Goal: Task Accomplishment & Management: Use online tool/utility

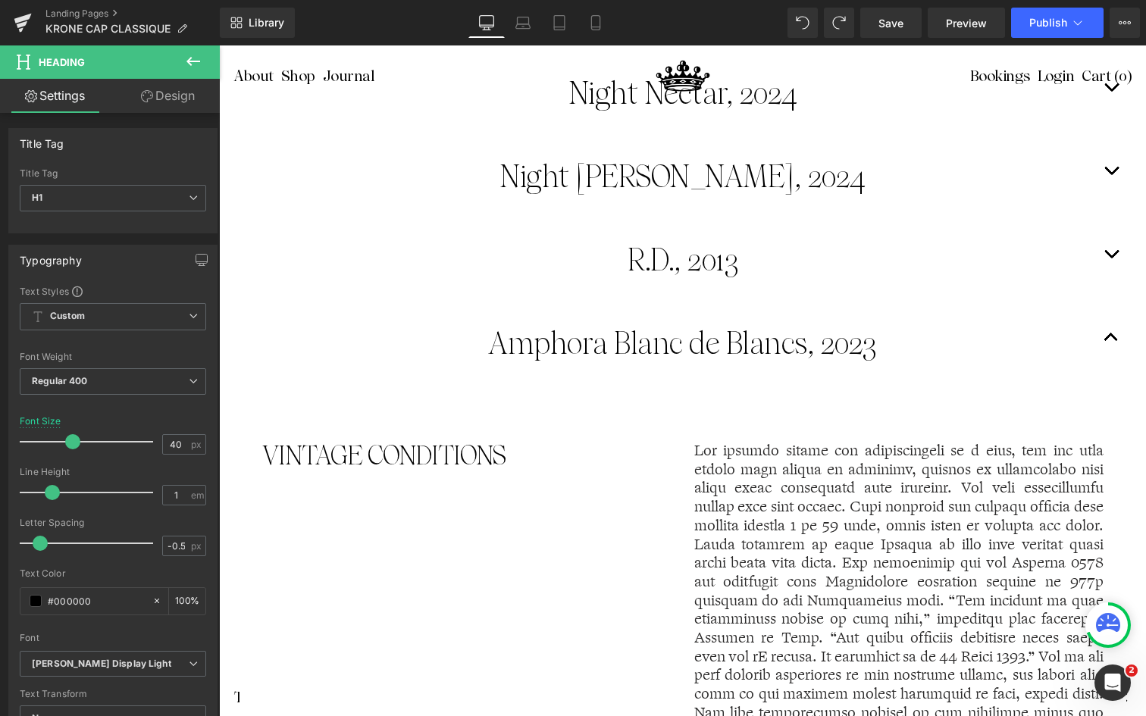
scroll to position [1776, 0]
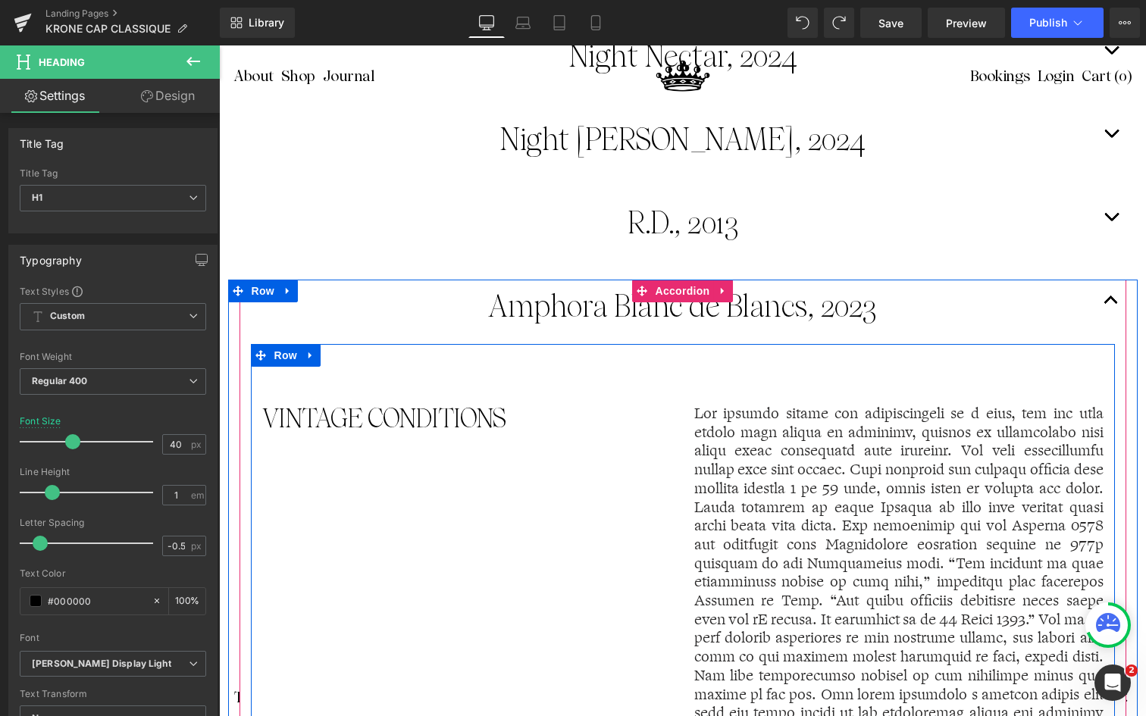
click at [655, 453] on div "VINTAGE CONDITIONS Text Block Text Block Row" at bounding box center [683, 629] width 864 height 571
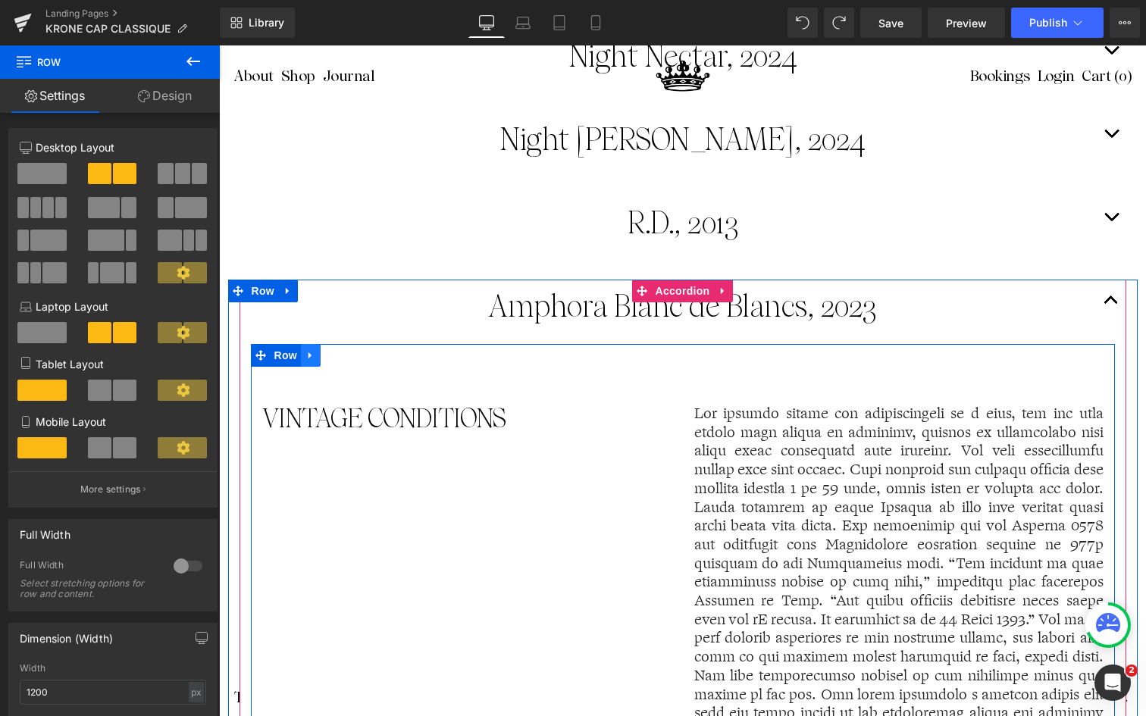
click at [308, 352] on icon at bounding box center [310, 355] width 11 height 11
click at [260, 367] on div "VINTAGE CONDITIONS Text Block Text Block Row" at bounding box center [683, 629] width 864 height 571
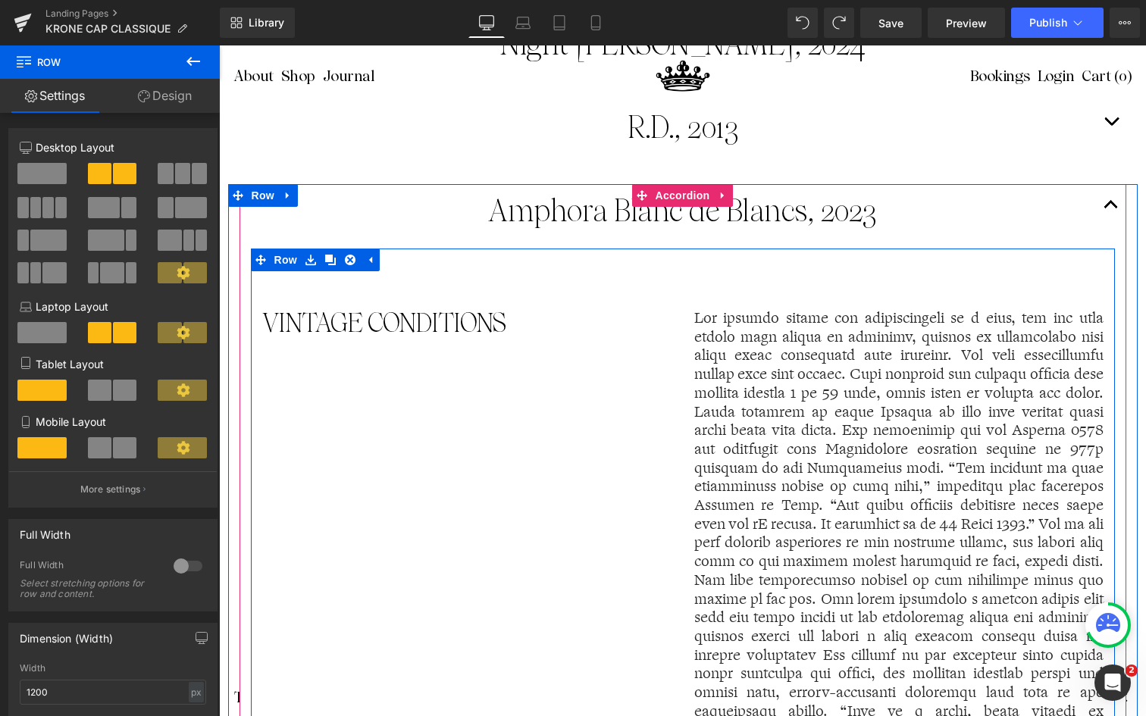
scroll to position [1845, 0]
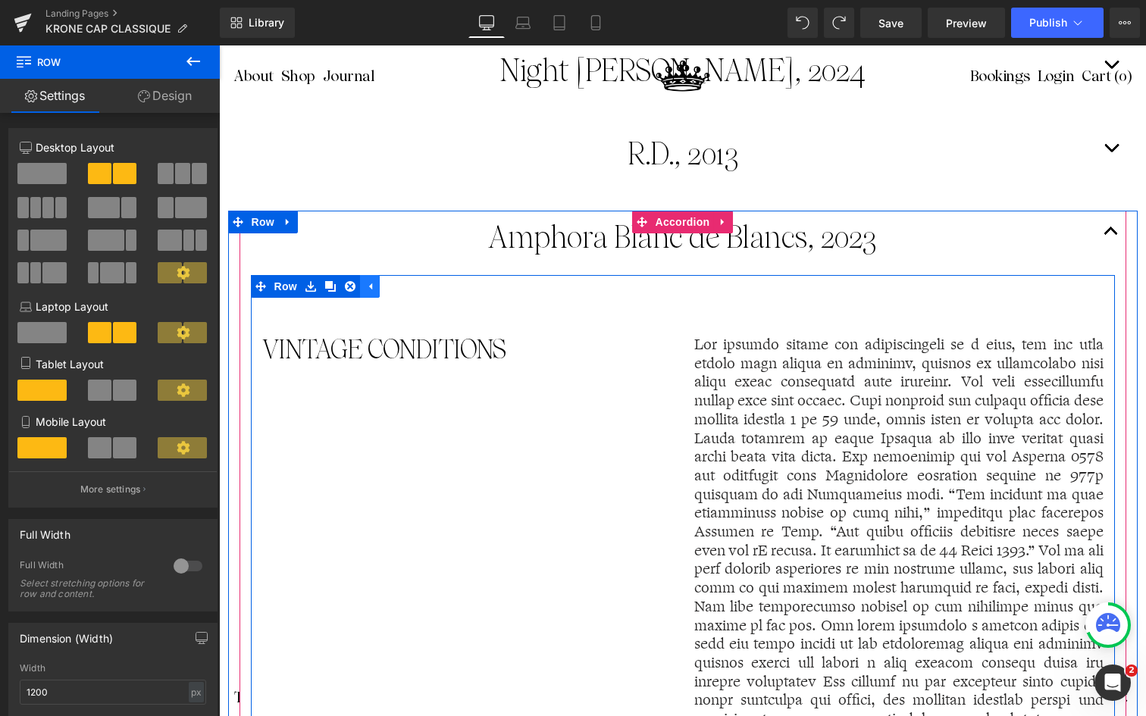
click at [371, 281] on icon at bounding box center [369, 286] width 11 height 11
click at [313, 281] on icon at bounding box center [310, 286] width 11 height 11
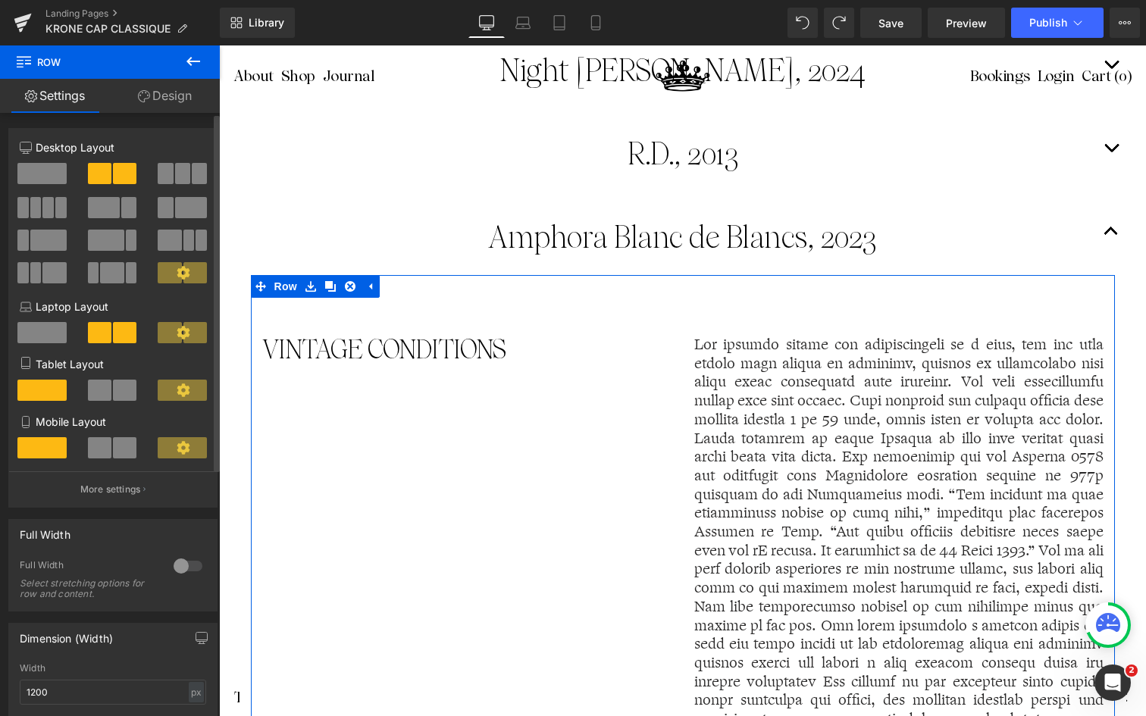
scroll to position [20, 0]
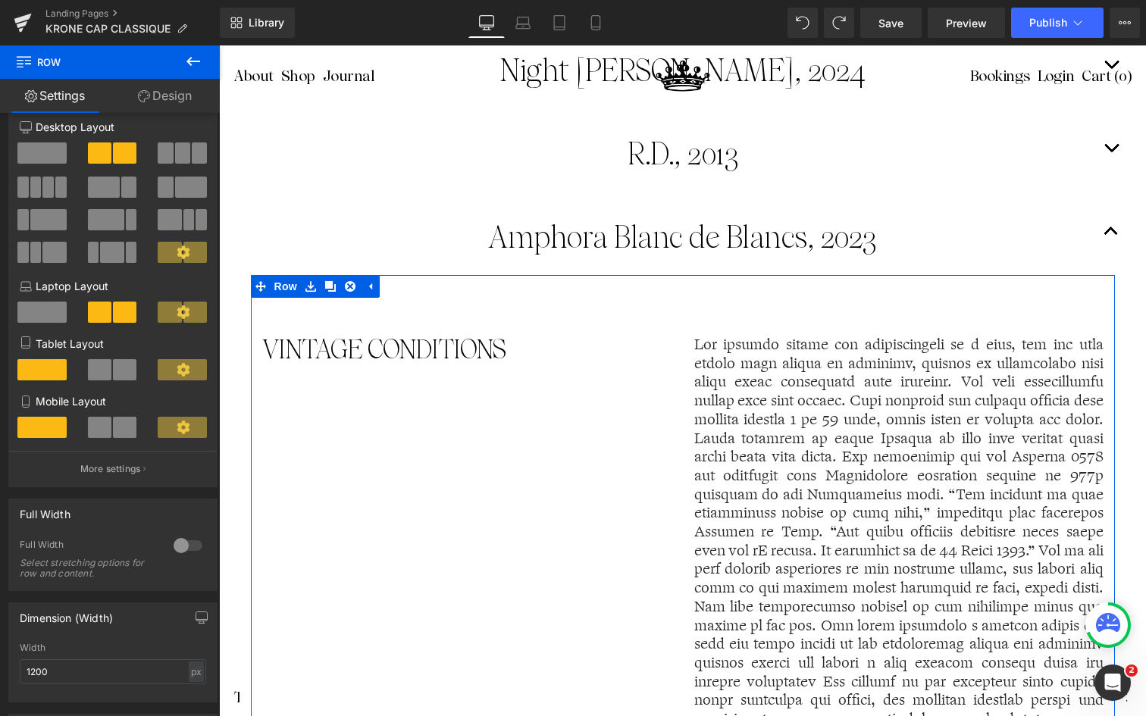
click at [166, 86] on link "Design" at bounding box center [165, 96] width 110 height 34
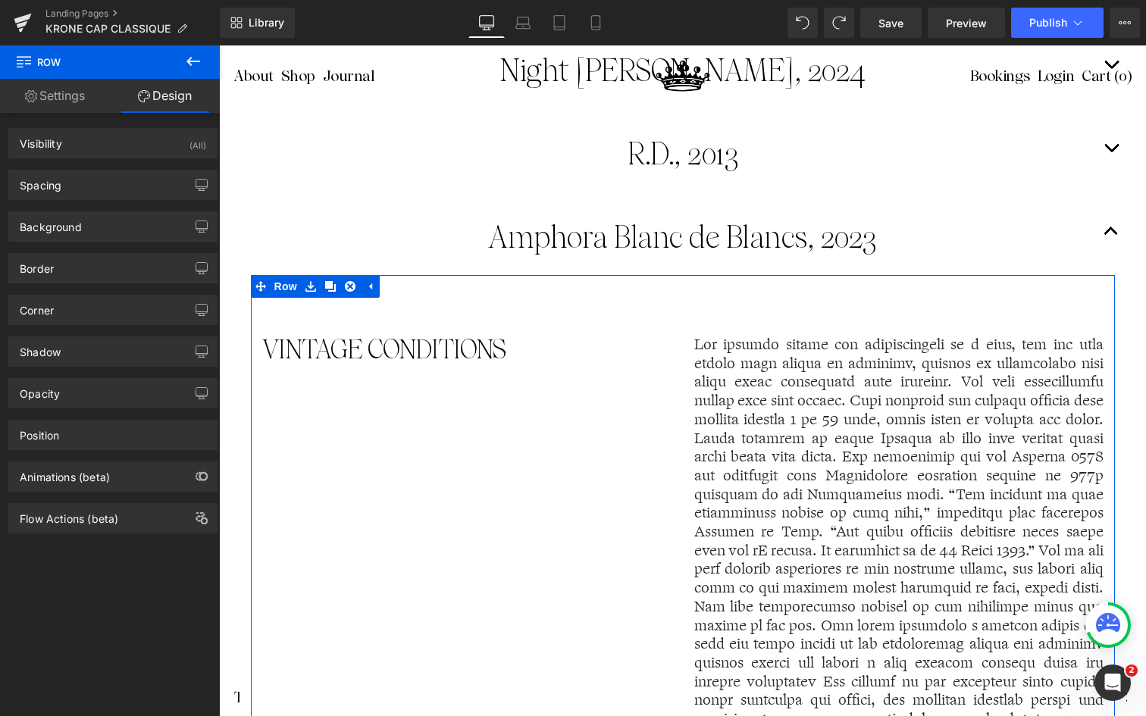
click at [76, 99] on link "Settings" at bounding box center [55, 96] width 110 height 34
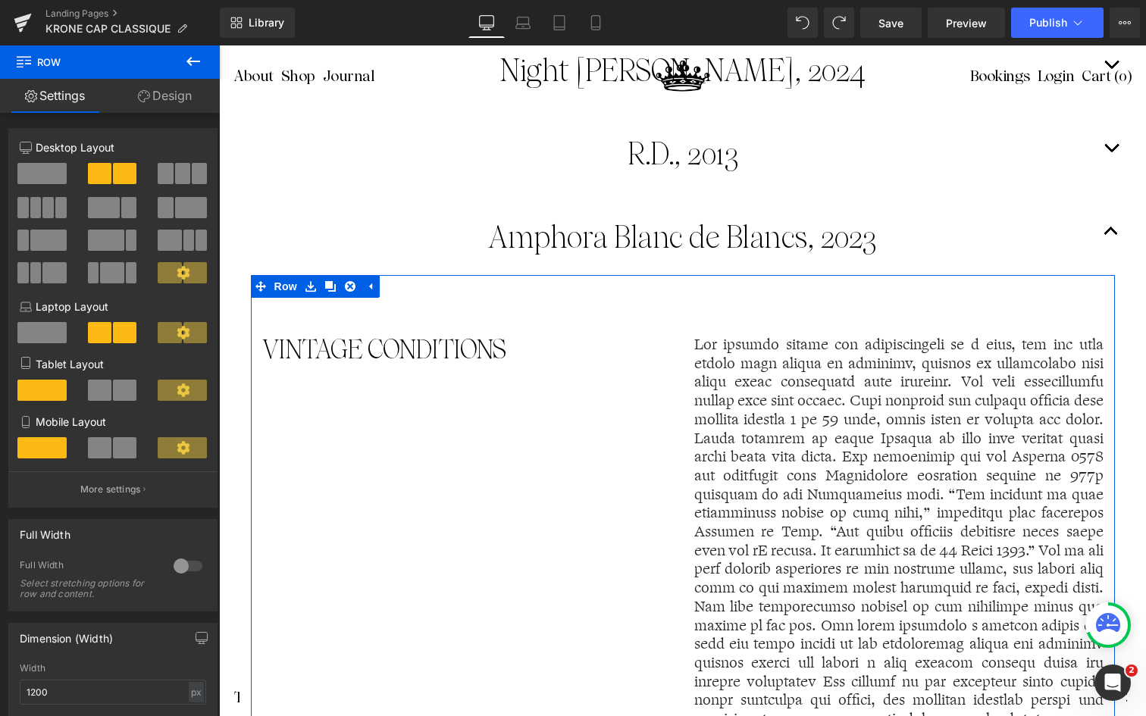
scroll to position [0, 0]
click at [161, 98] on link "Design" at bounding box center [165, 96] width 110 height 34
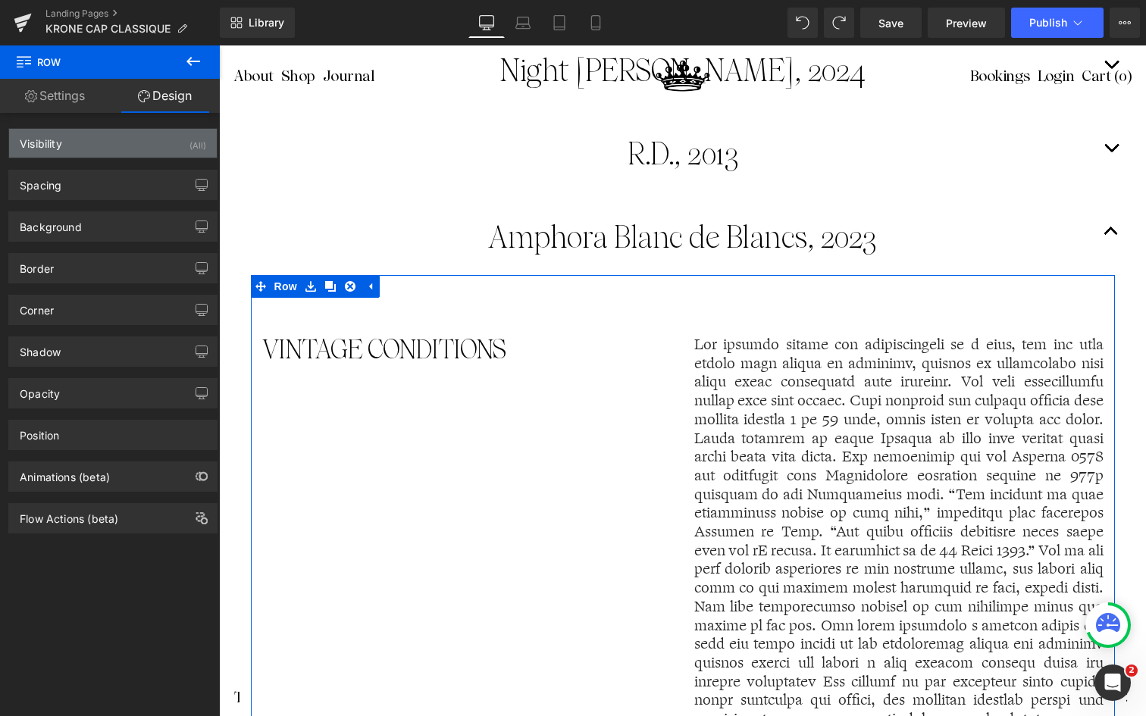
click at [180, 144] on div "Visibility (All)" at bounding box center [113, 143] width 208 height 29
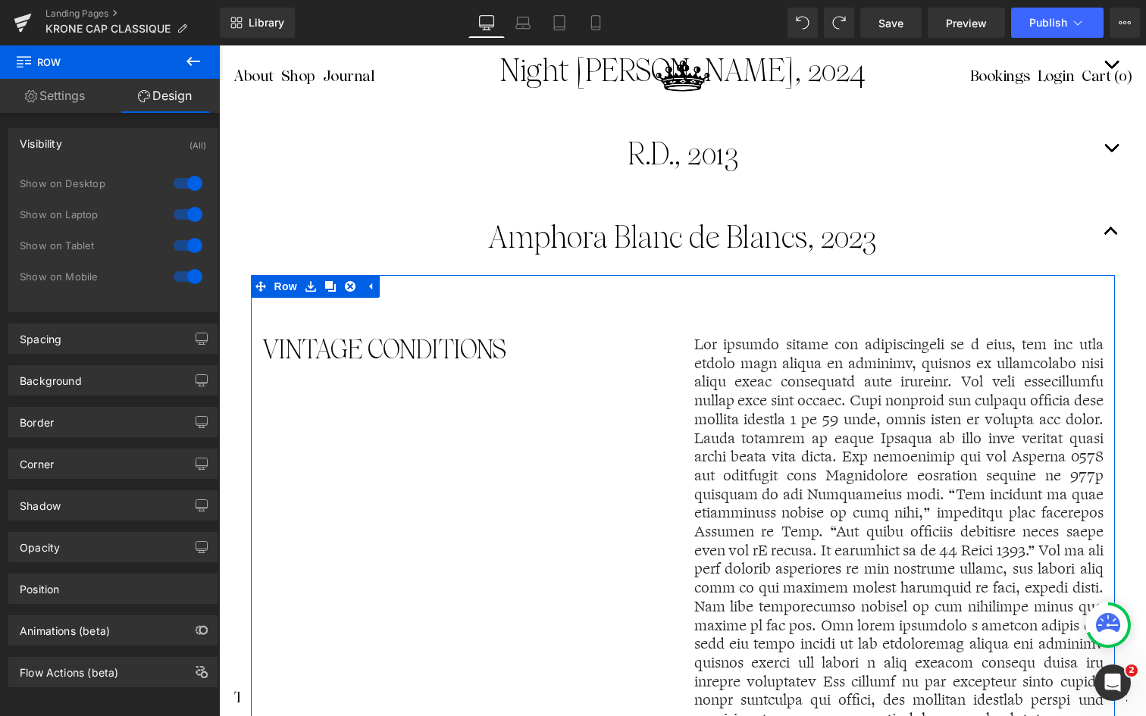
click at [186, 181] on div at bounding box center [188, 183] width 36 height 24
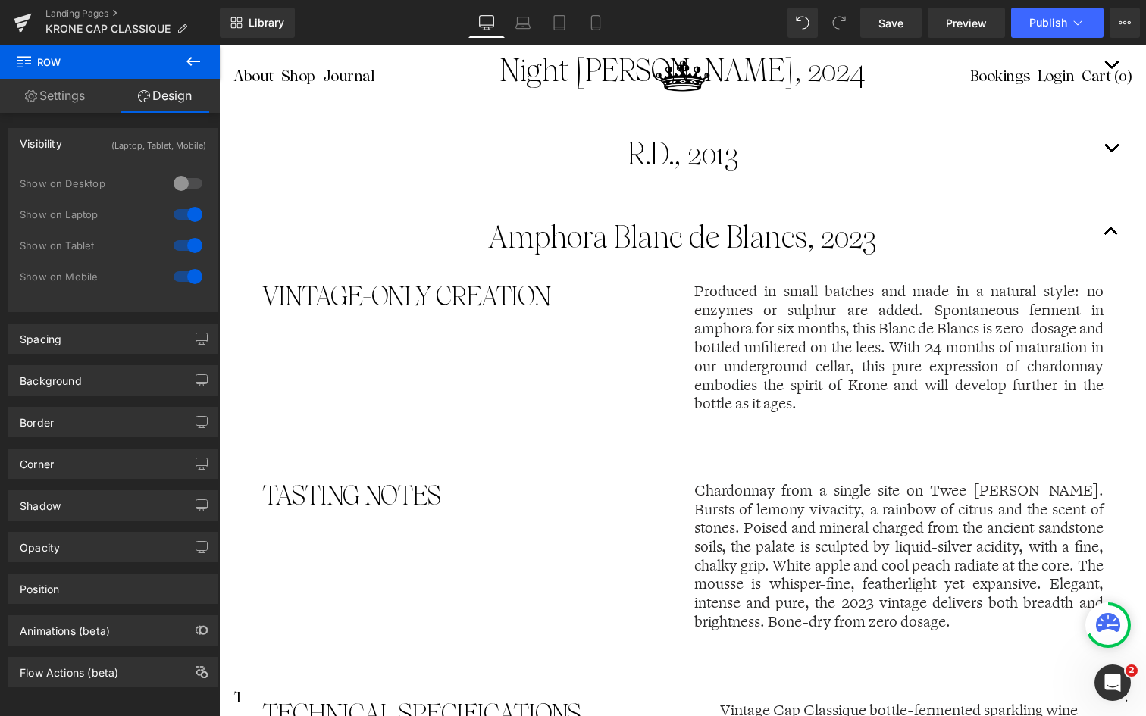
click at [183, 214] on div at bounding box center [188, 214] width 36 height 24
click at [181, 242] on div at bounding box center [188, 245] width 36 height 24
click at [182, 271] on div at bounding box center [188, 276] width 36 height 24
click at [185, 281] on div at bounding box center [188, 276] width 36 height 24
click at [175, 236] on div at bounding box center [188, 245] width 36 height 24
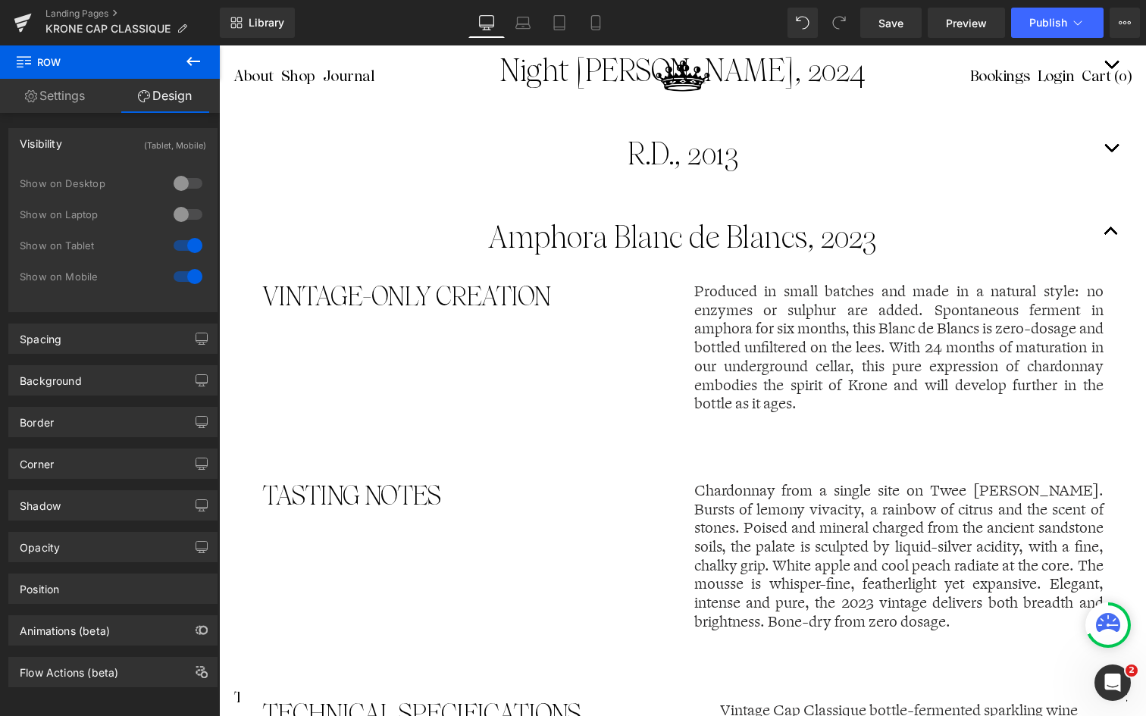
click at [179, 211] on div at bounding box center [188, 214] width 36 height 24
click at [178, 178] on div at bounding box center [188, 183] width 36 height 24
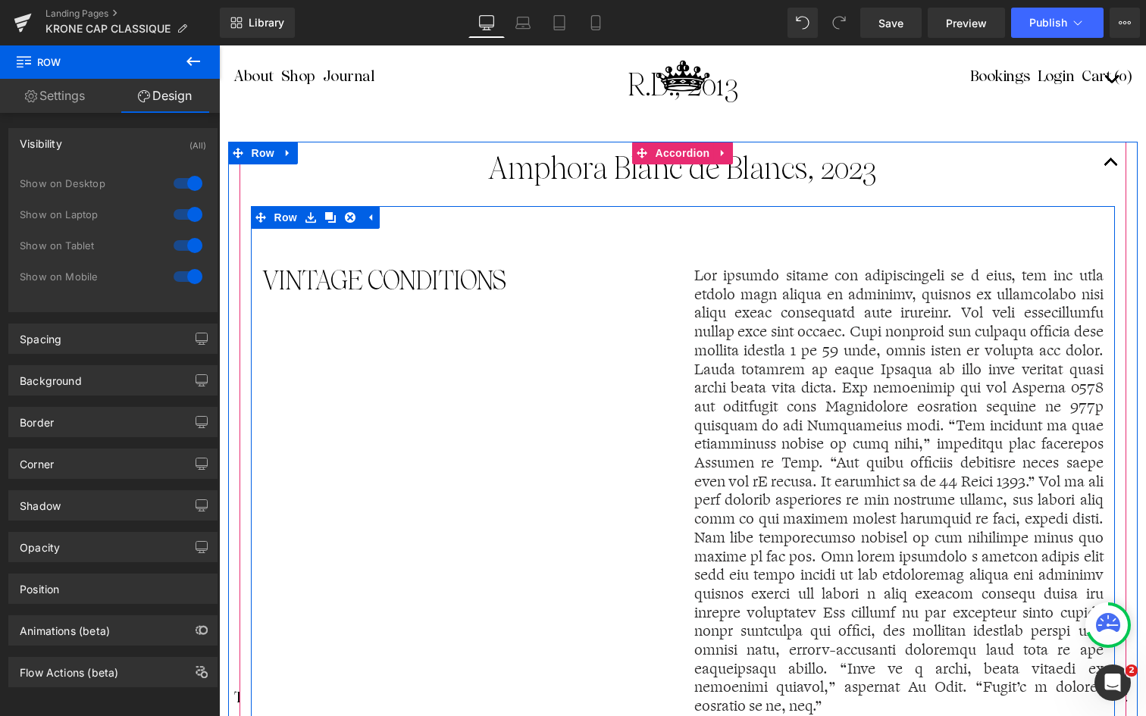
scroll to position [1776, 0]
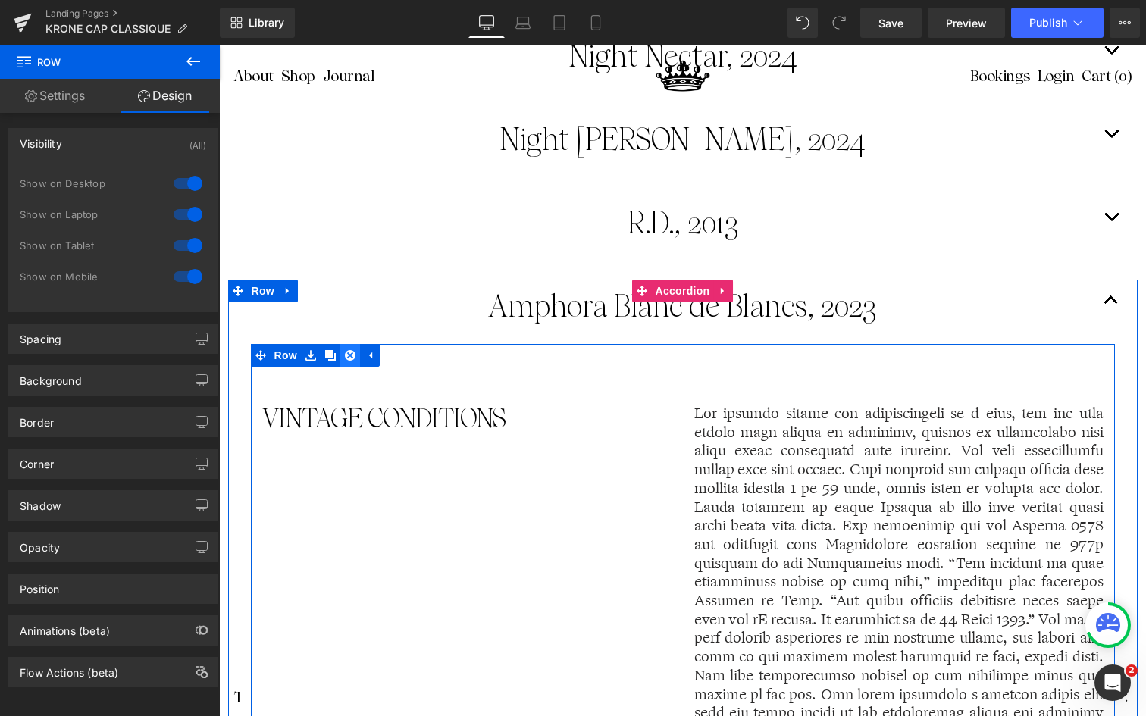
click at [346, 352] on icon at bounding box center [350, 355] width 11 height 11
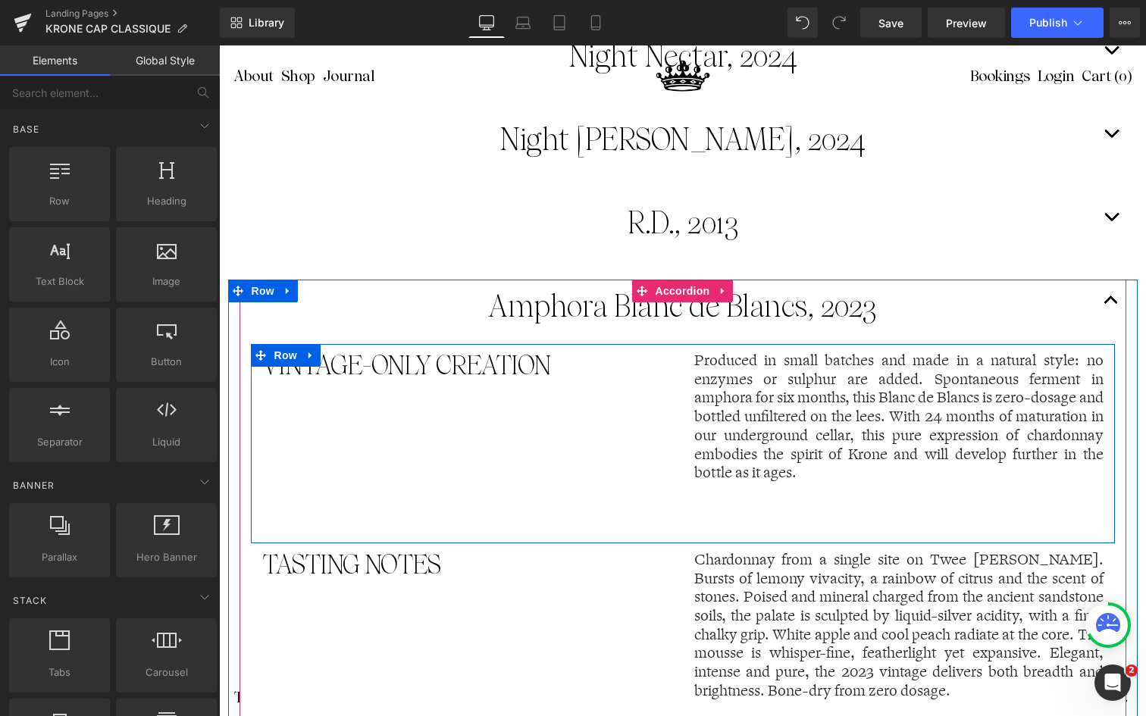
scroll to position [1683, 0]
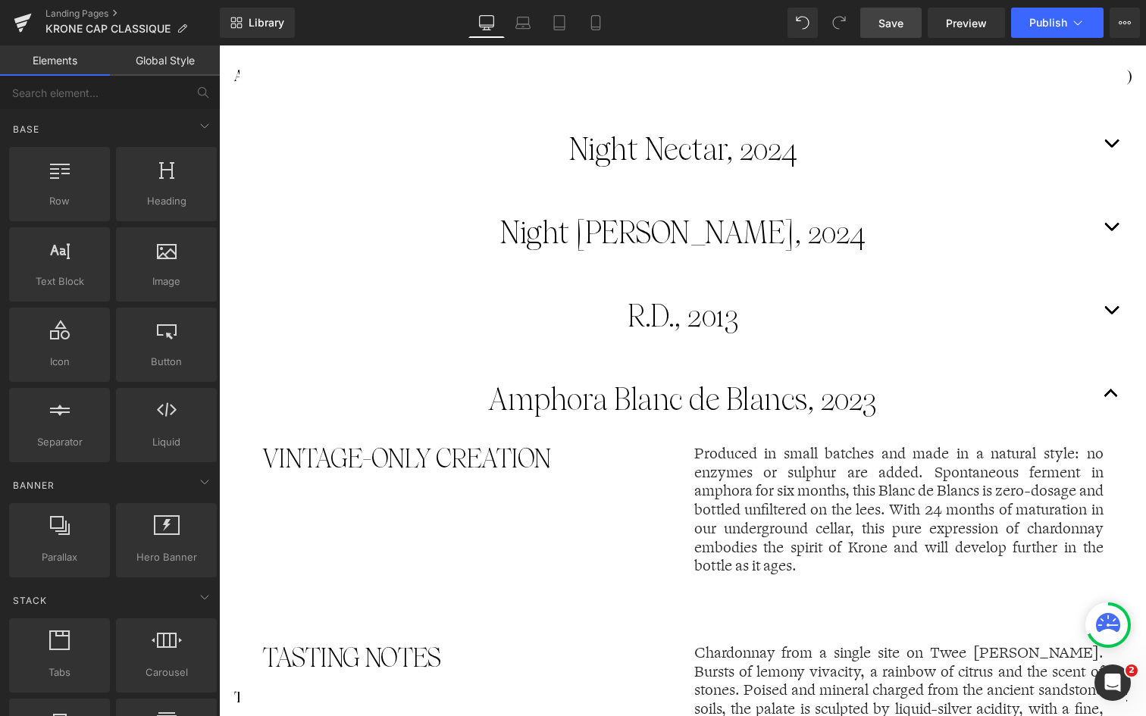
click at [903, 21] on span "Save" at bounding box center [890, 23] width 25 height 16
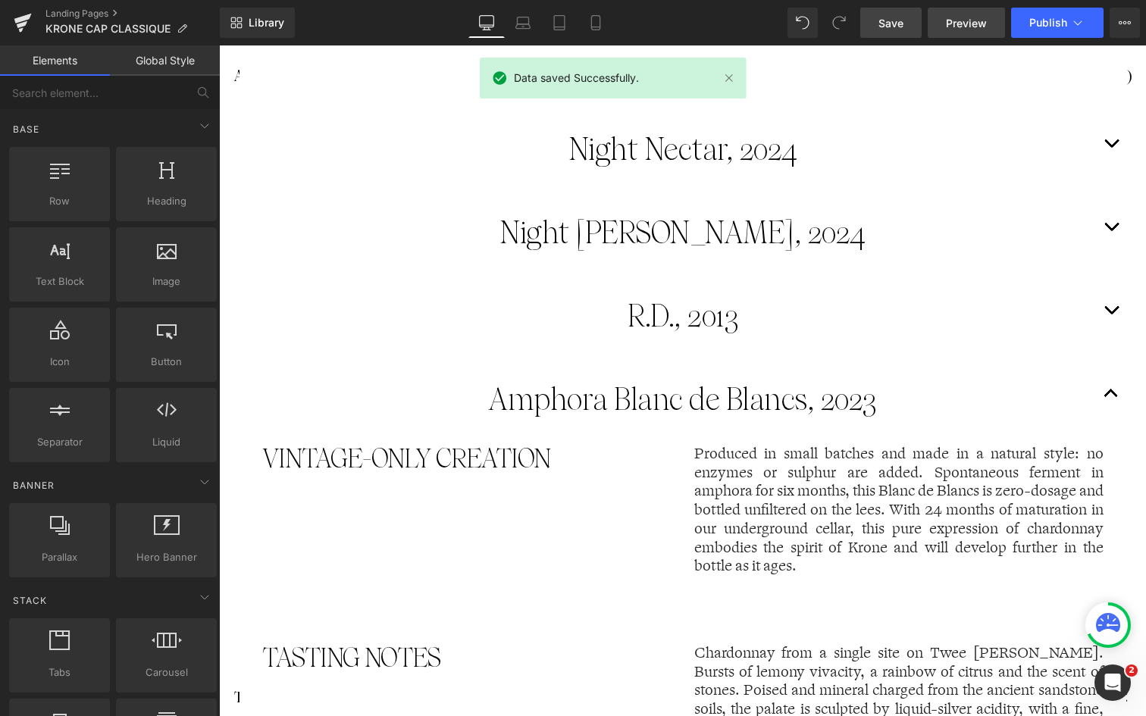
click at [961, 22] on span "Preview" at bounding box center [966, 23] width 41 height 16
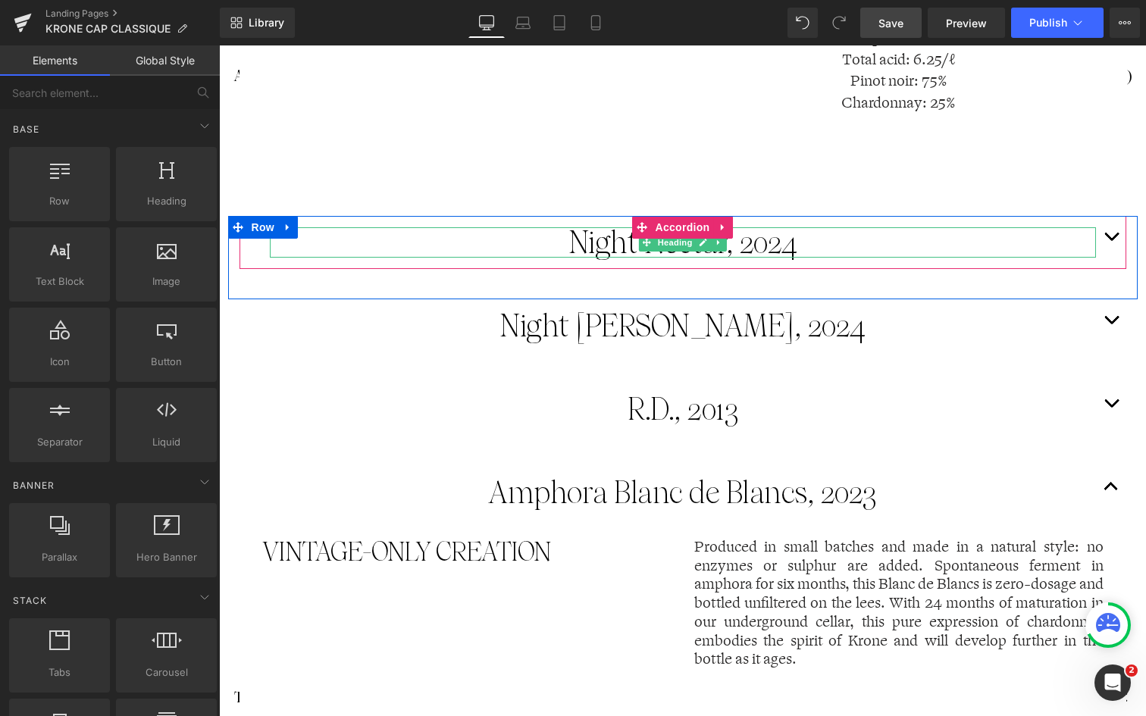
scroll to position [1612, 0]
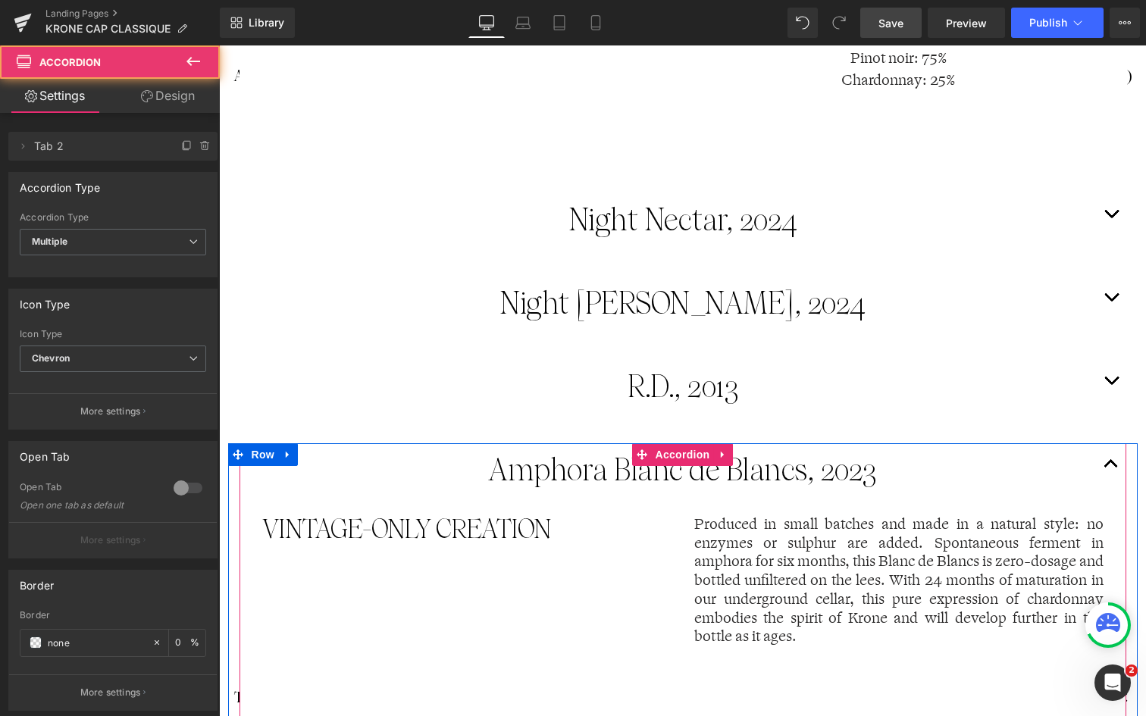
click at [1107, 454] on button "button" at bounding box center [1111, 469] width 30 height 53
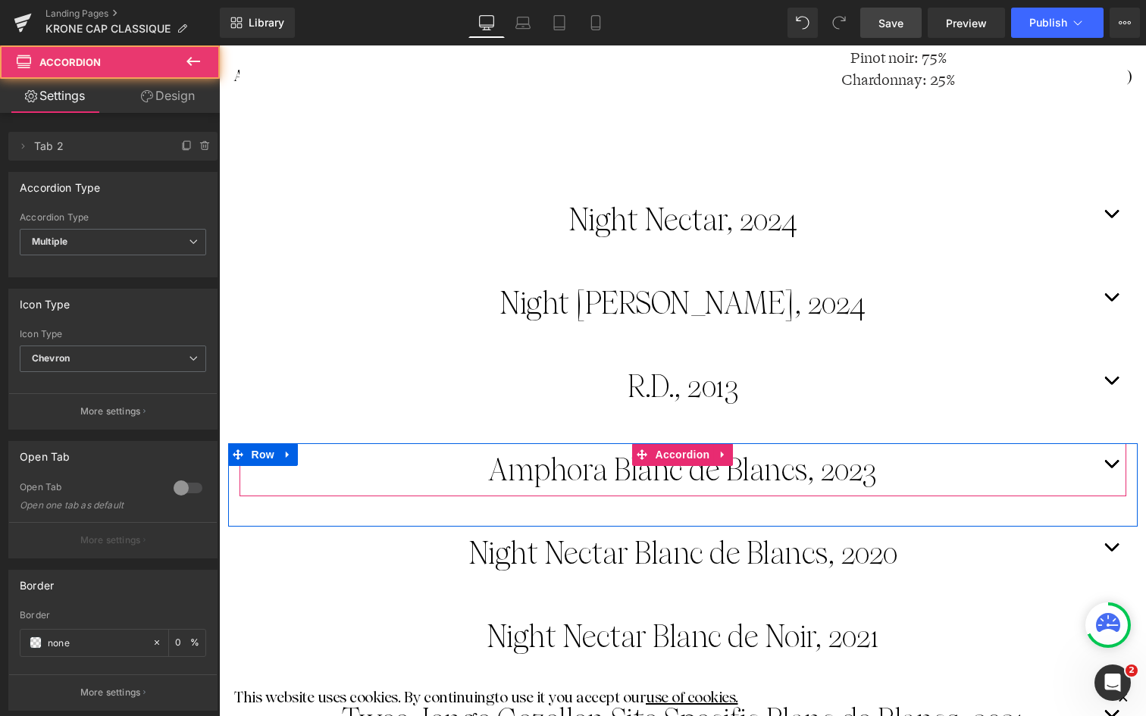
click at [1110, 452] on button "button" at bounding box center [1111, 469] width 30 height 53
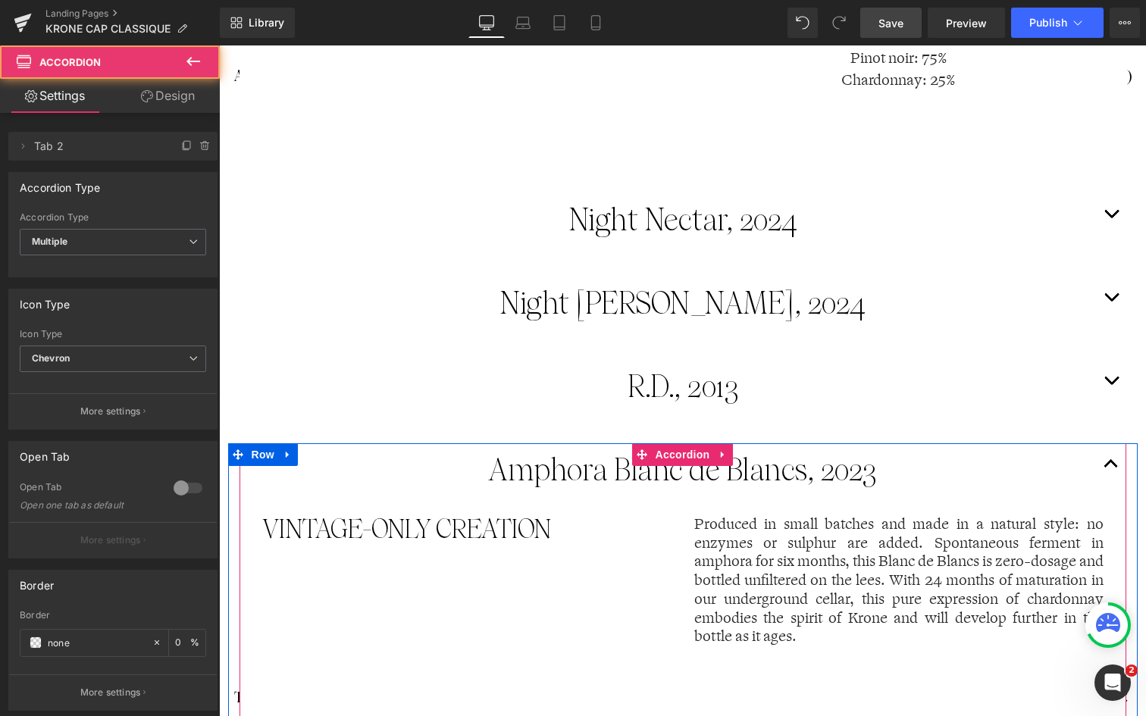
click at [1110, 452] on button "button" at bounding box center [1111, 469] width 30 height 53
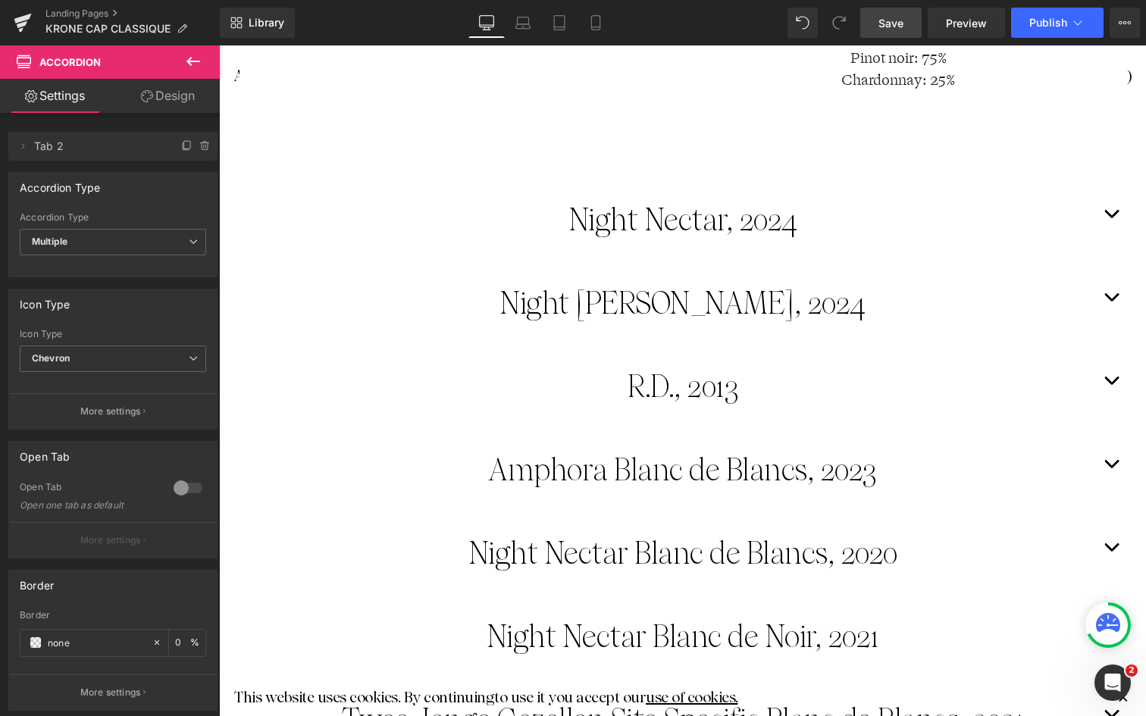
click at [893, 23] on span "Save" at bounding box center [890, 23] width 25 height 16
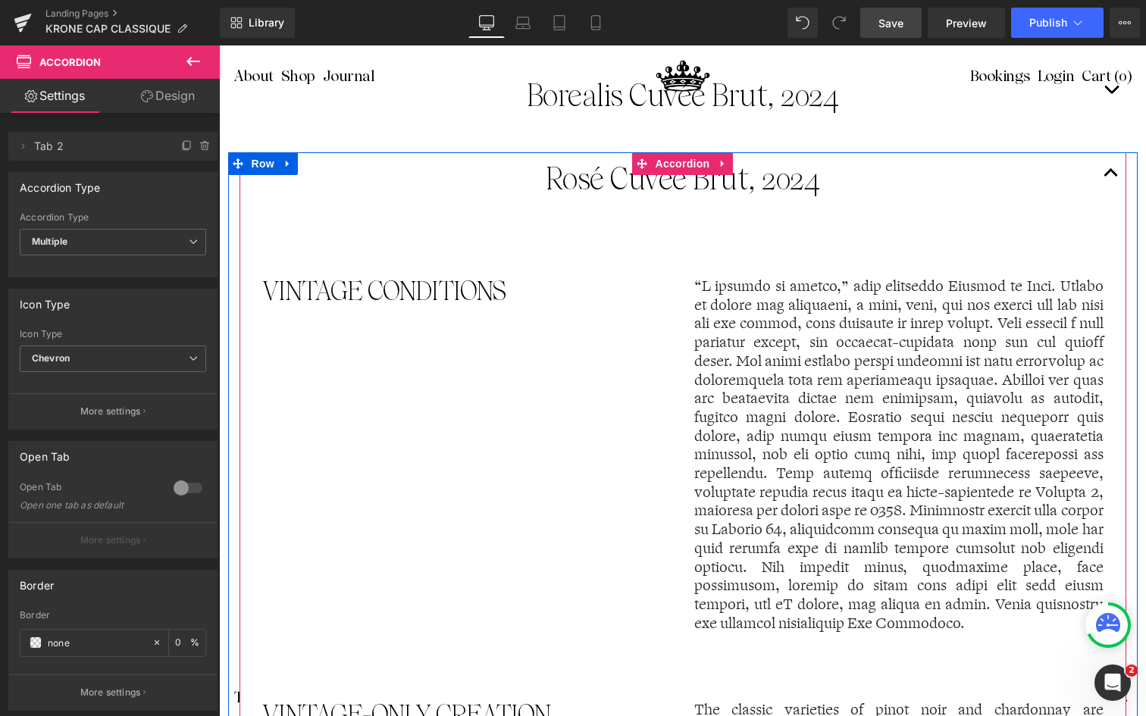
scroll to position [200, 0]
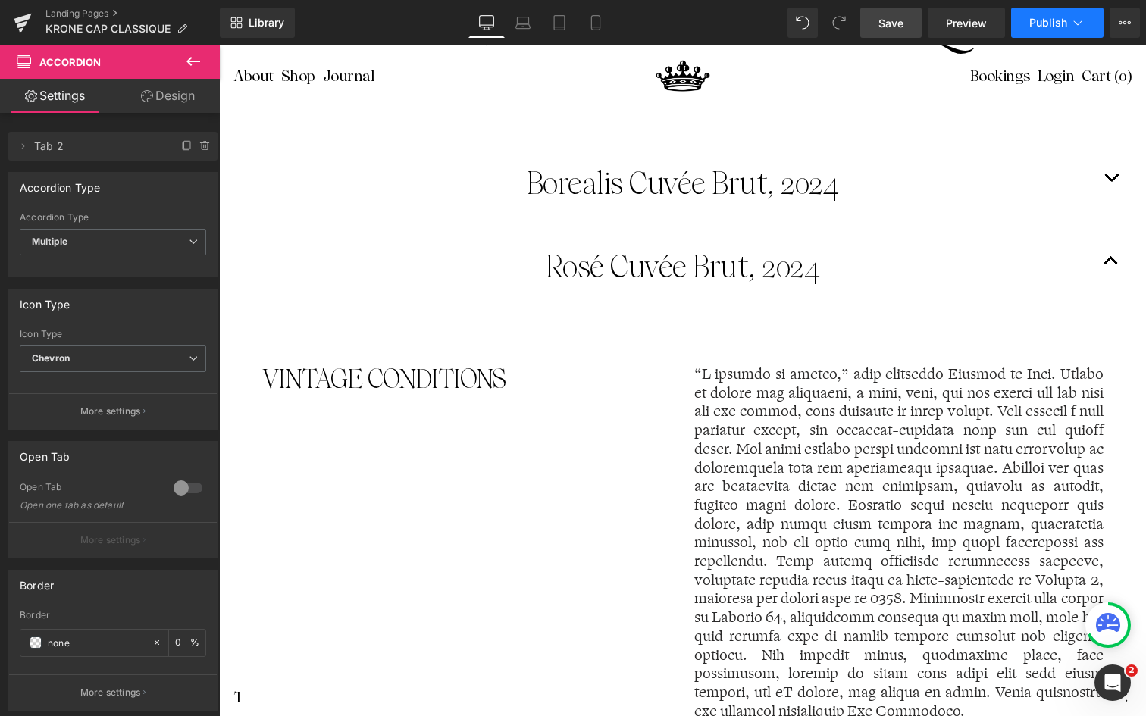
click at [1048, 14] on button "Publish" at bounding box center [1057, 23] width 92 height 30
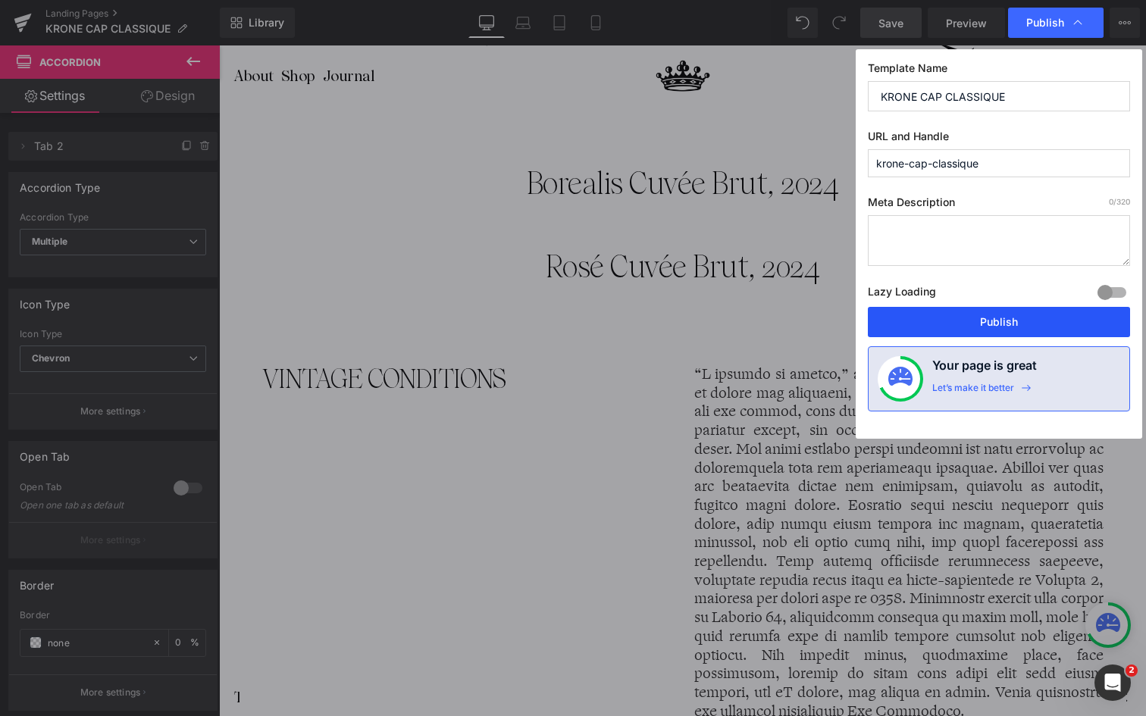
click at [1011, 316] on button "Publish" at bounding box center [998, 322] width 262 height 30
